Goal: Find specific page/section: Find specific page/section

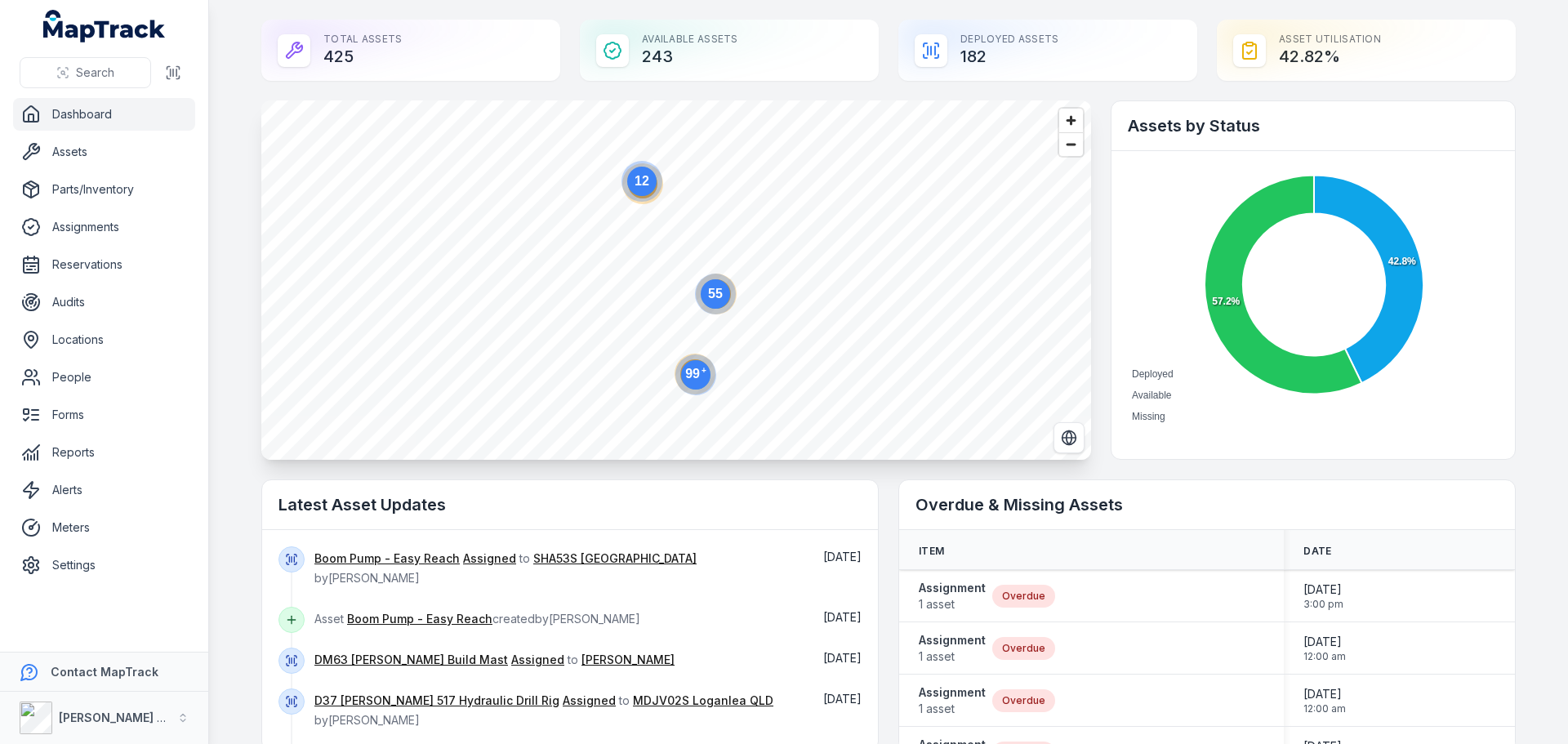
click at [646, 186] on circle at bounding box center [642, 181] width 30 height 30
click at [618, 163] on text "2" at bounding box center [622, 161] width 7 height 14
click at [728, 209] on icon "button" at bounding box center [732, 208] width 9 height 11
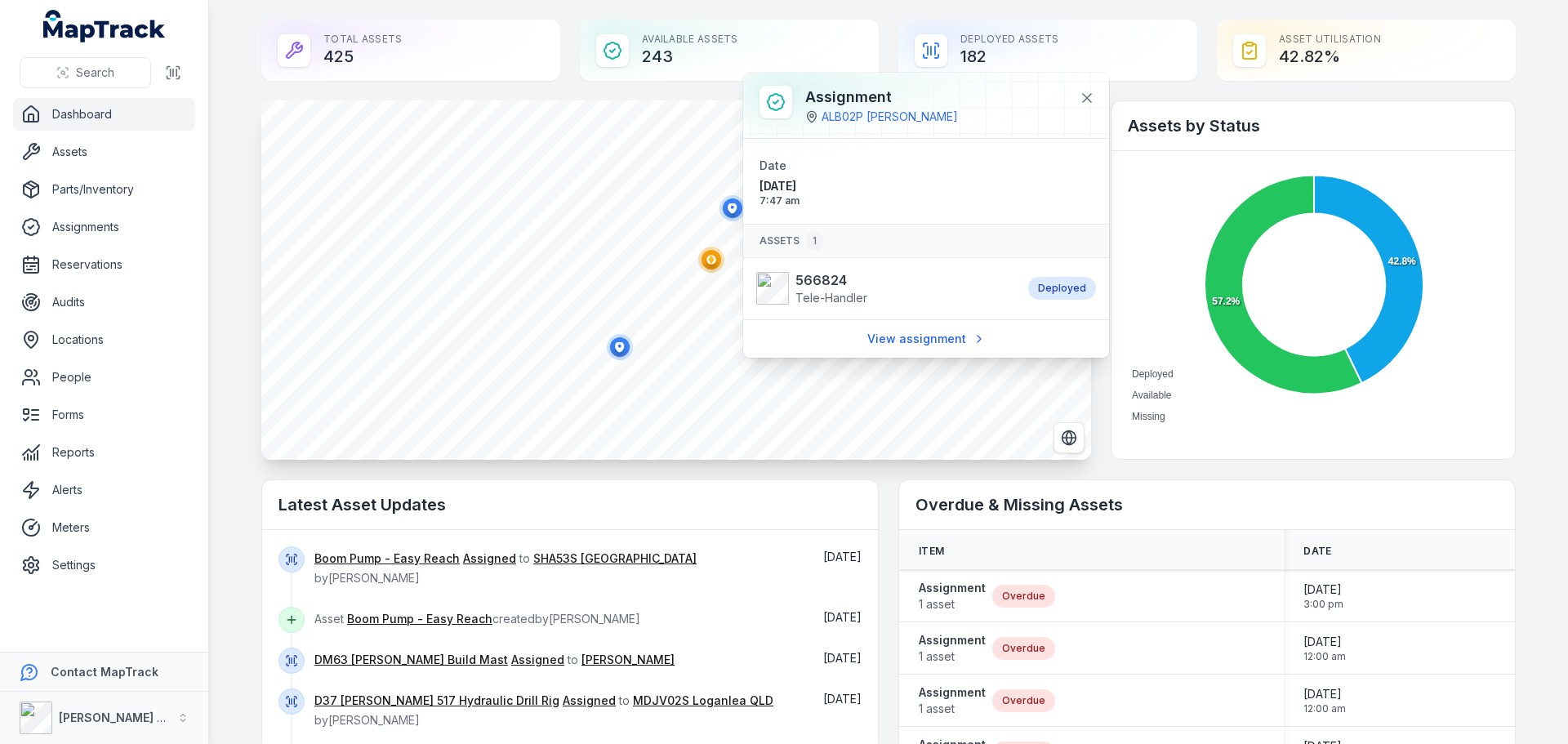
click at [617, 349] on icon "button" at bounding box center [619, 347] width 9 height 11
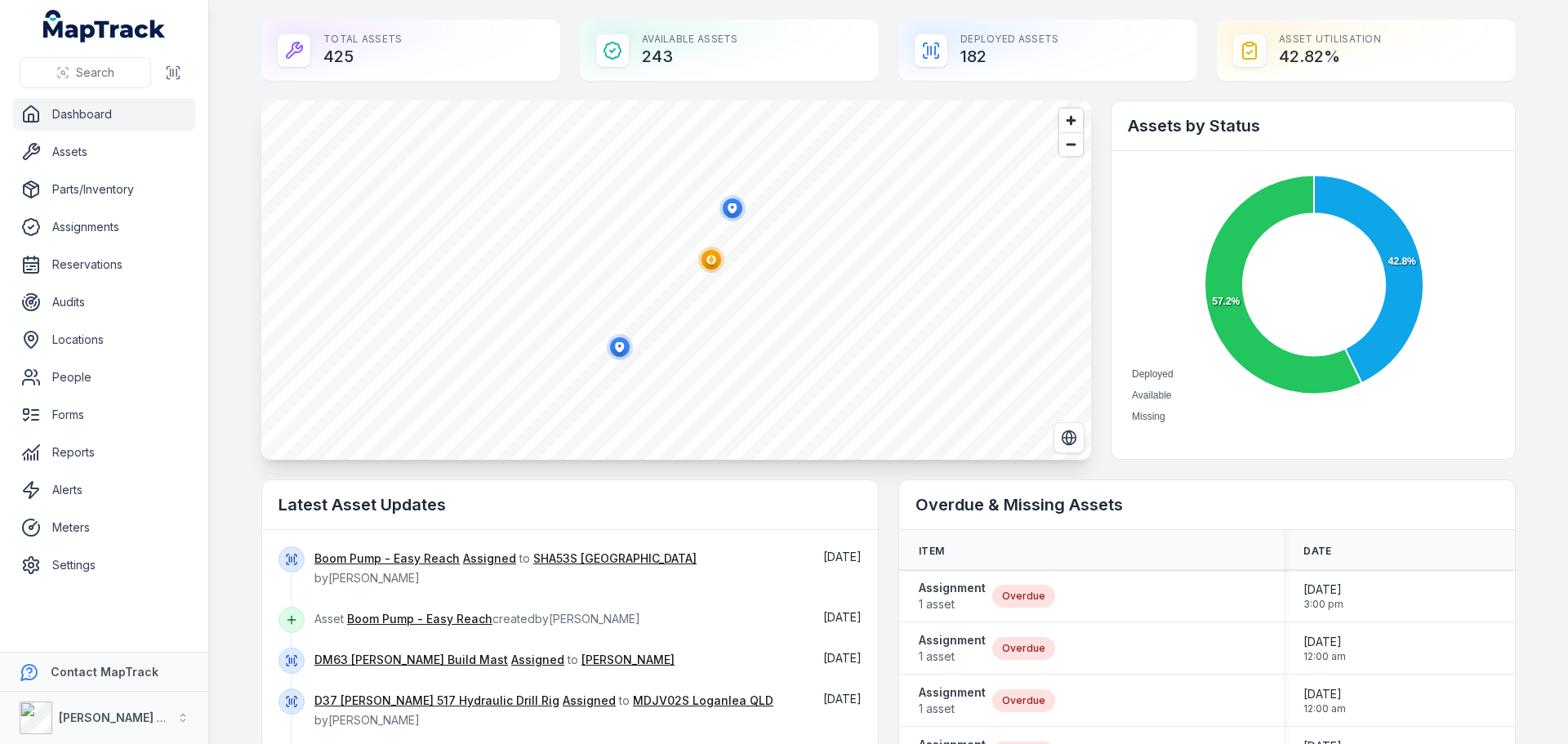
click at [703, 264] on ellipse "button" at bounding box center [711, 259] width 20 height 20
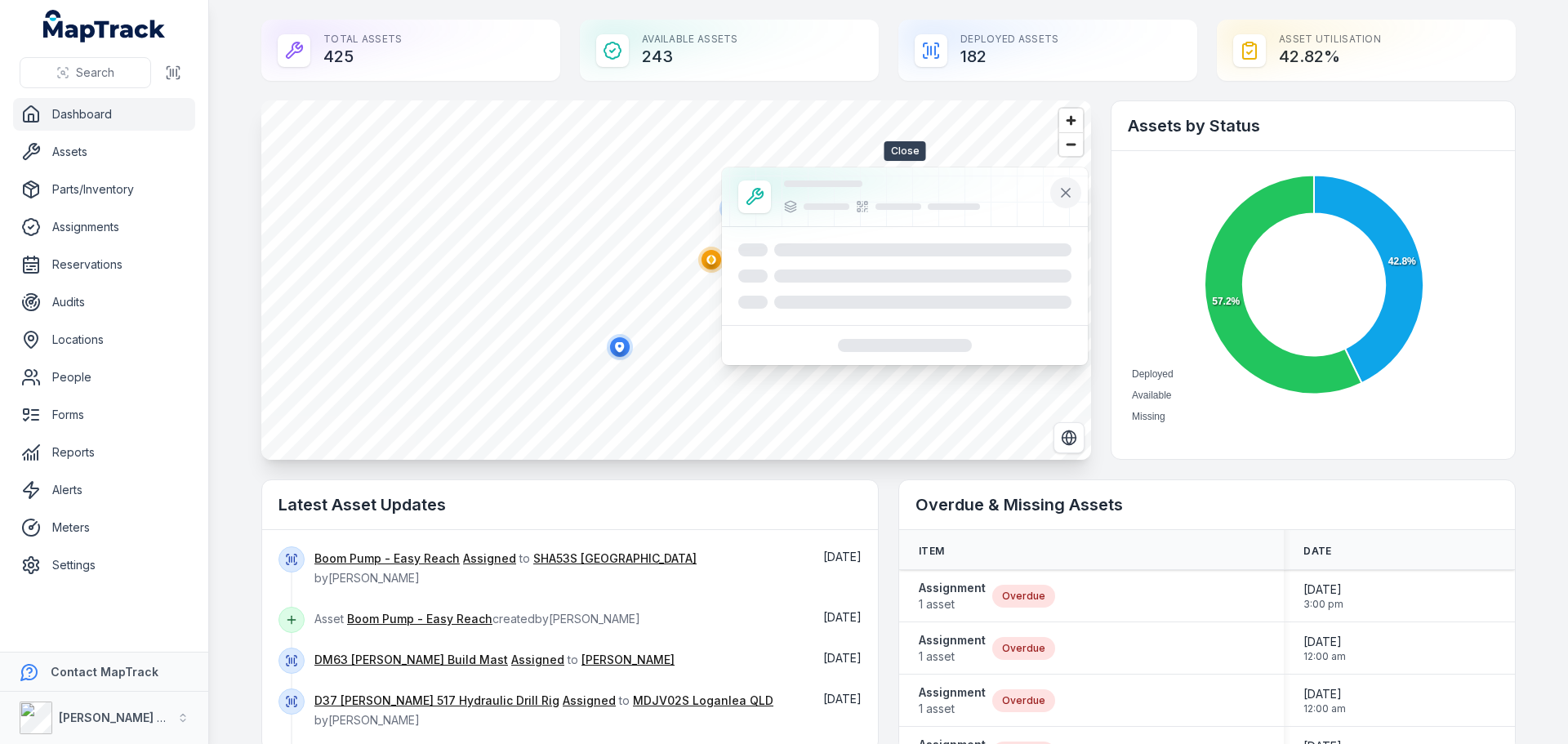
click at [1064, 191] on icon at bounding box center [1066, 193] width 8 height 8
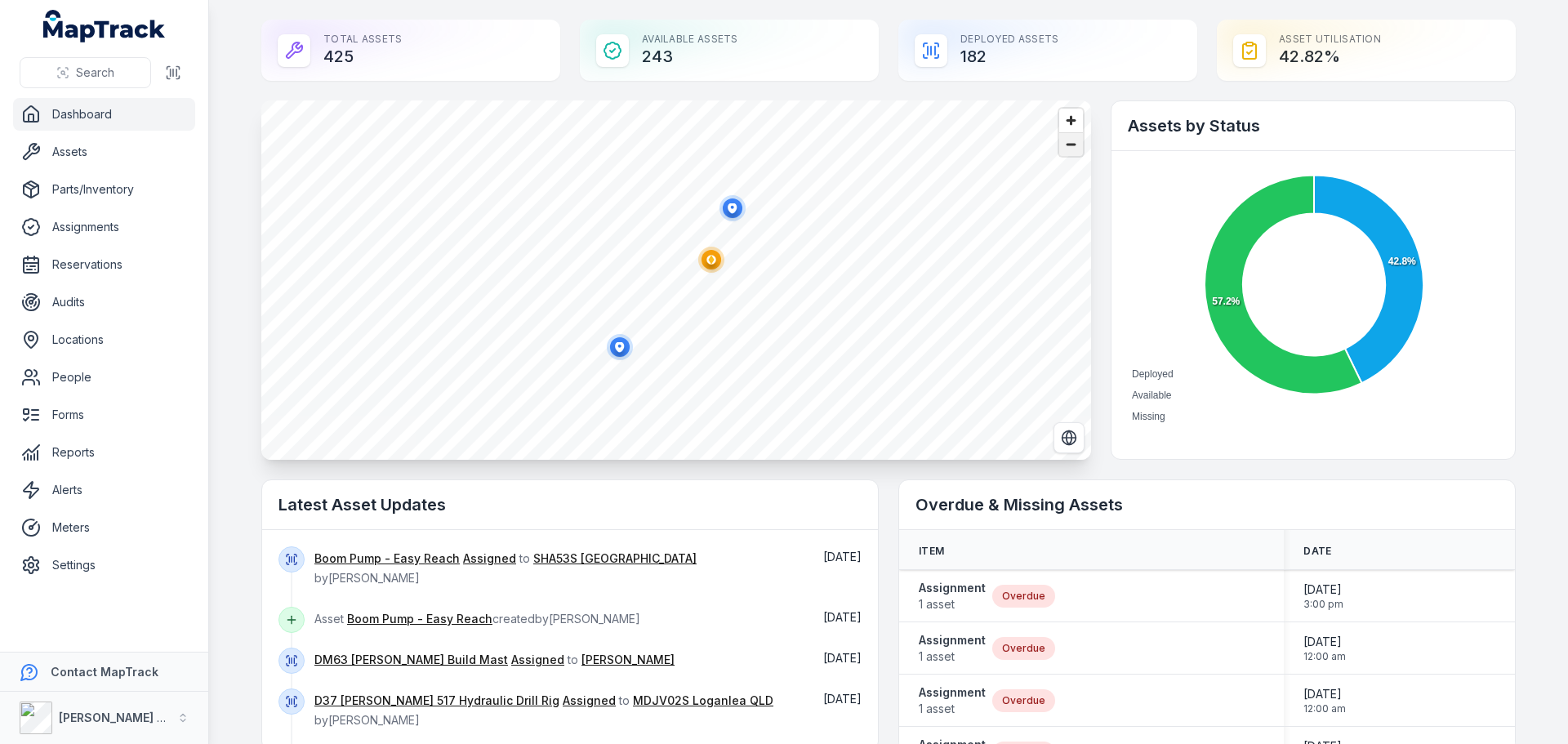
click at [1060, 142] on span "Zoom out" at bounding box center [1071, 145] width 24 height 23
click at [1060, 144] on span "Zoom out" at bounding box center [1071, 145] width 24 height 23
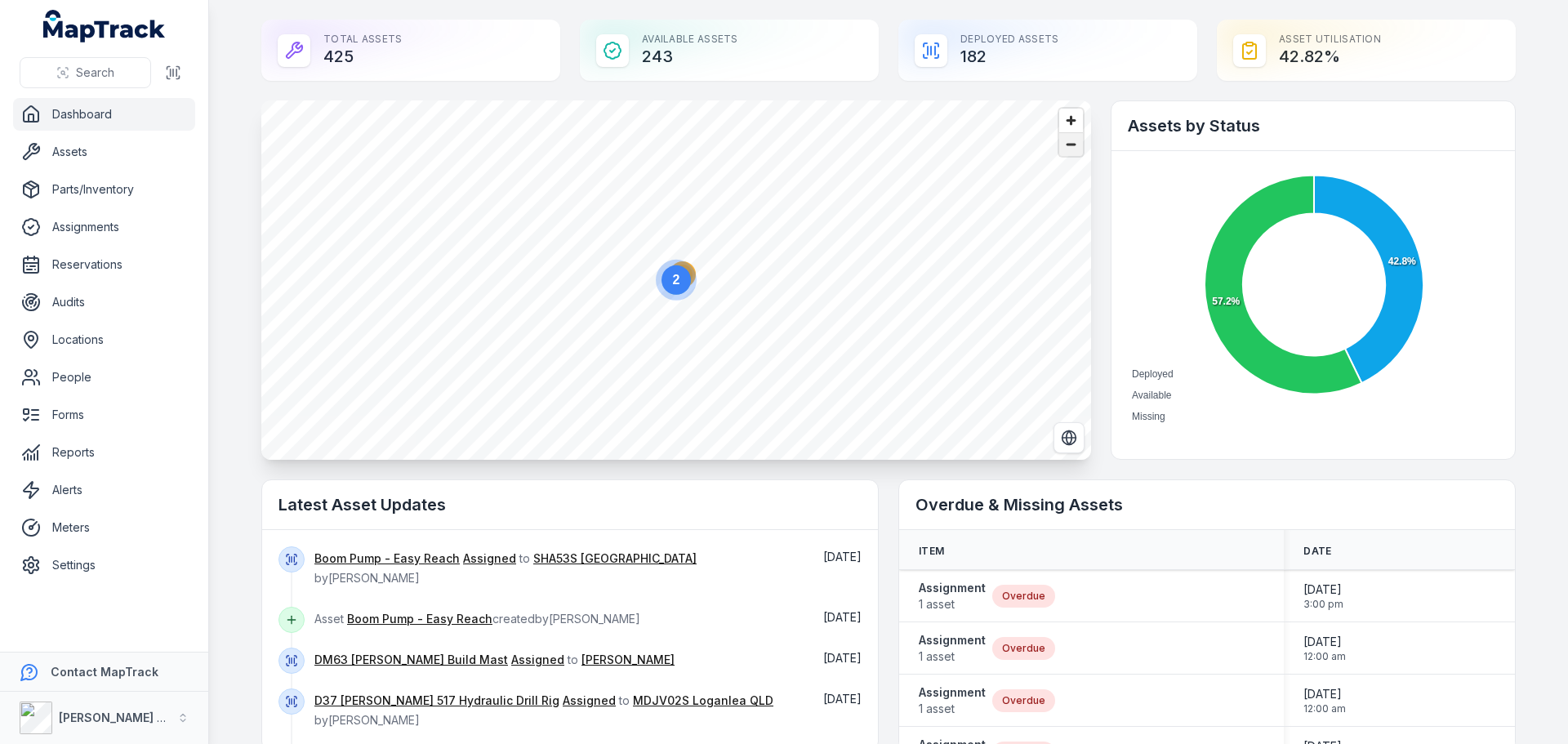
click at [1060, 144] on span "Zoom out" at bounding box center [1071, 145] width 24 height 23
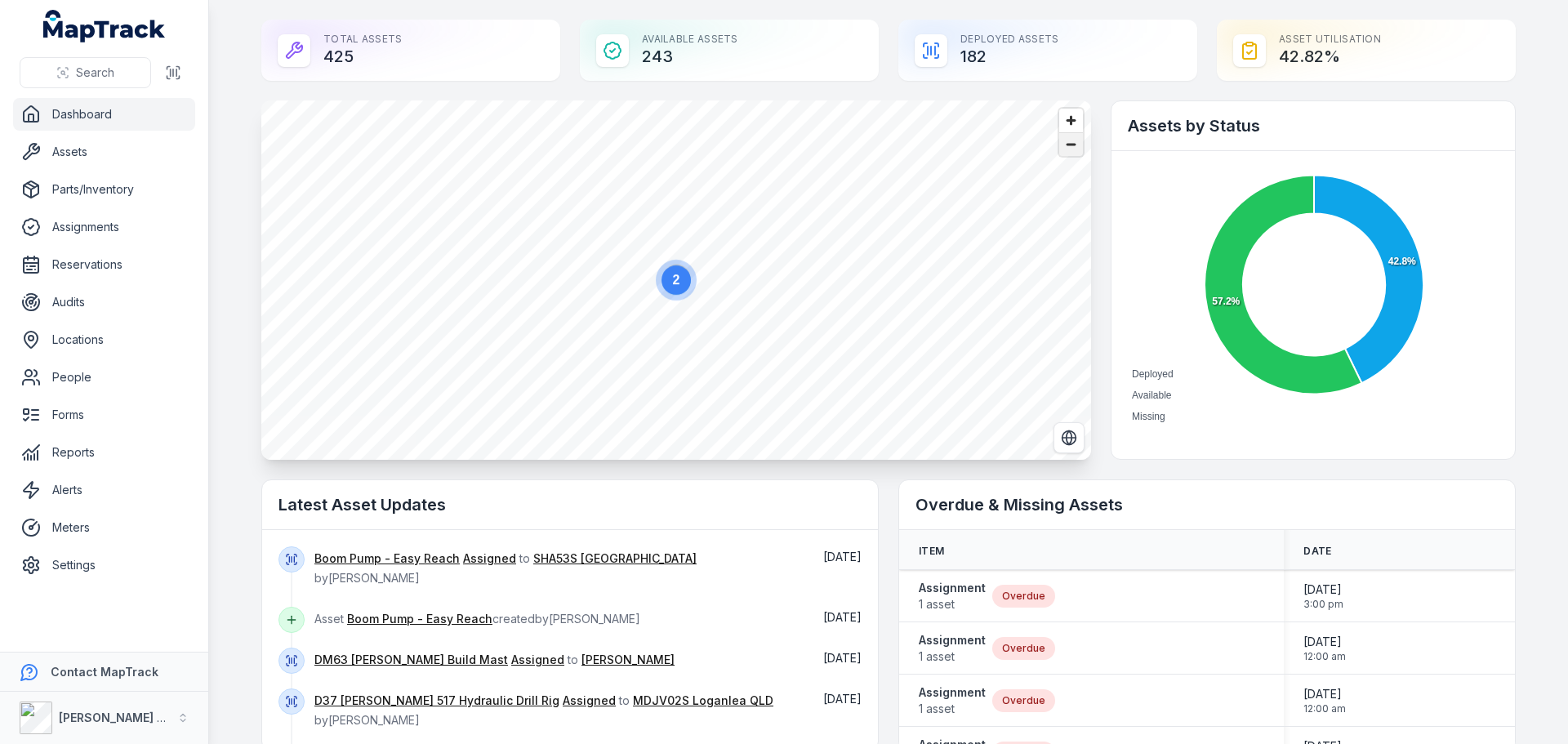
click at [1060, 144] on span "Zoom out" at bounding box center [1071, 145] width 24 height 23
click at [749, 238] on circle at bounding box center [747, 238] width 30 height 30
click at [669, 255] on icon "button" at bounding box center [674, 250] width 9 height 11
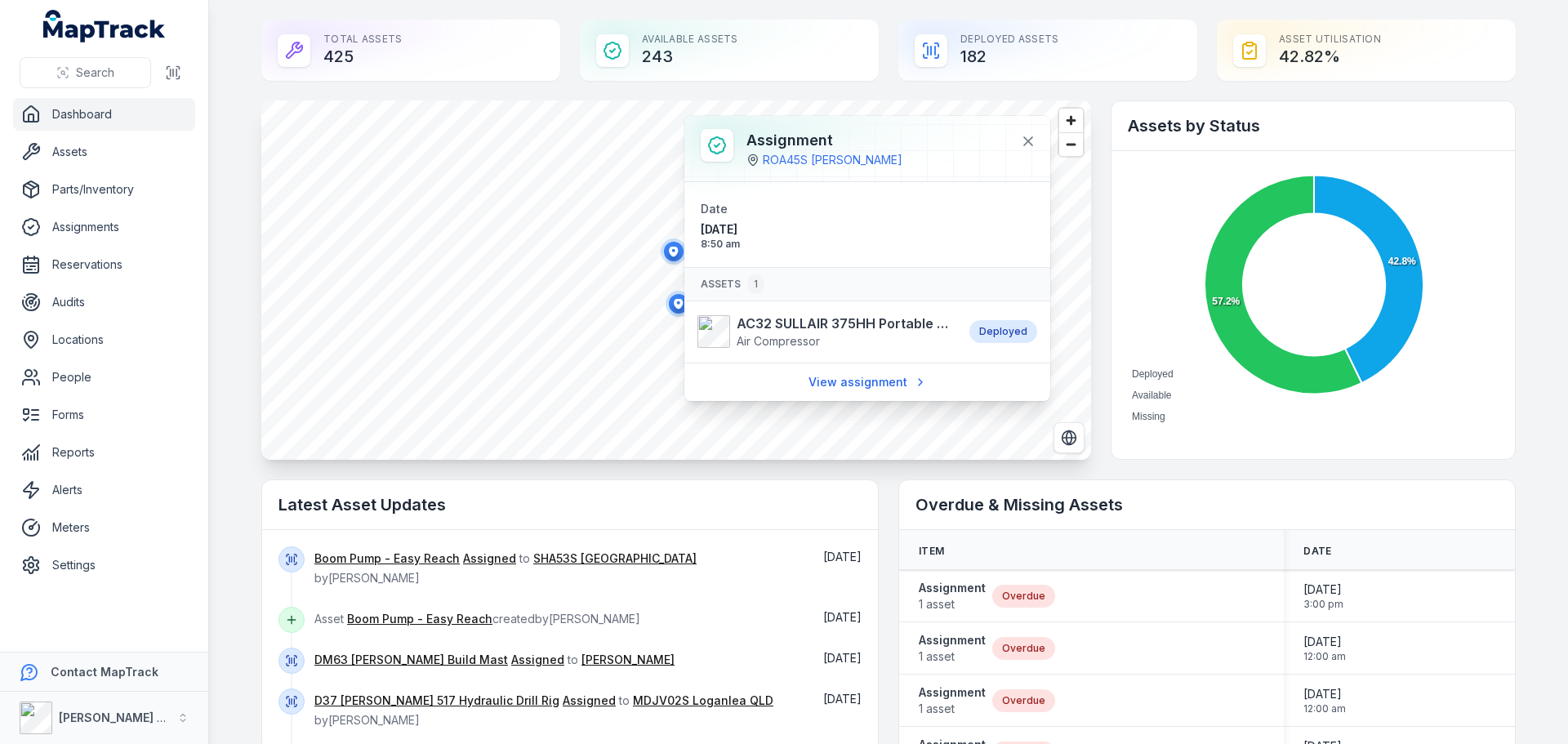
click at [674, 302] on icon "button" at bounding box center [678, 303] width 9 height 11
